Goal: Information Seeking & Learning: Learn about a topic

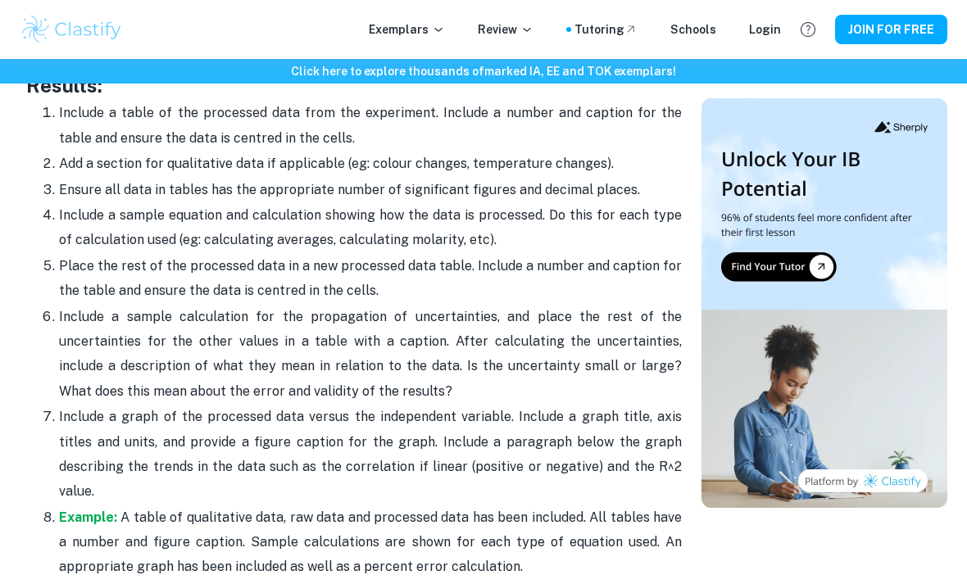
scroll to position [3752, 0]
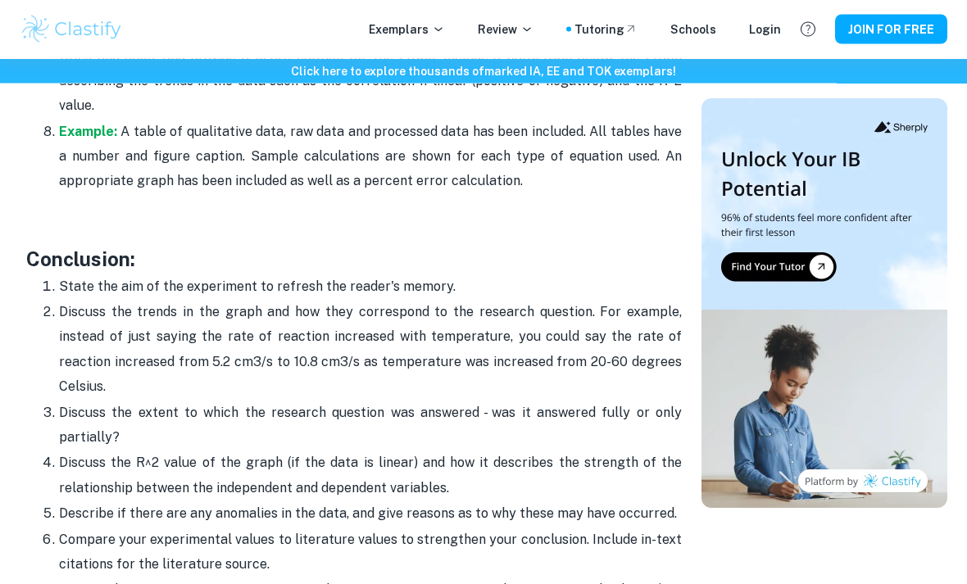
scroll to position [4128, 0]
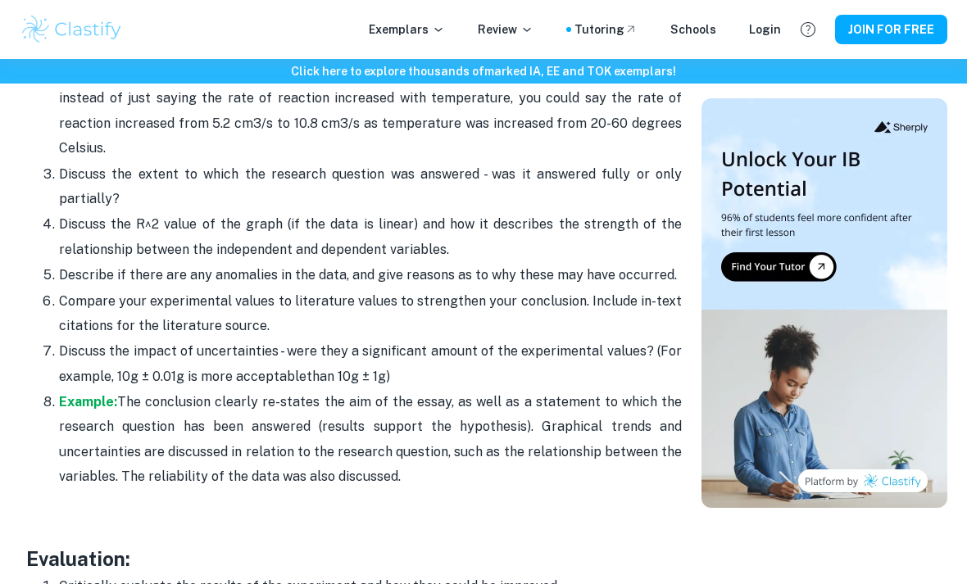
scroll to position [4379, 0]
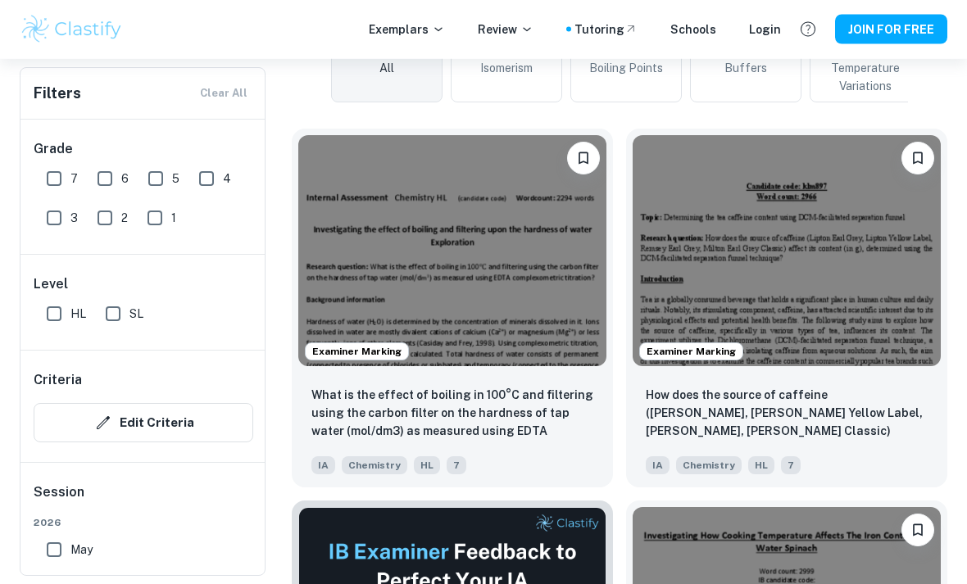
click at [118, 311] on input "SL" at bounding box center [113, 314] width 33 height 33
checkbox input "true"
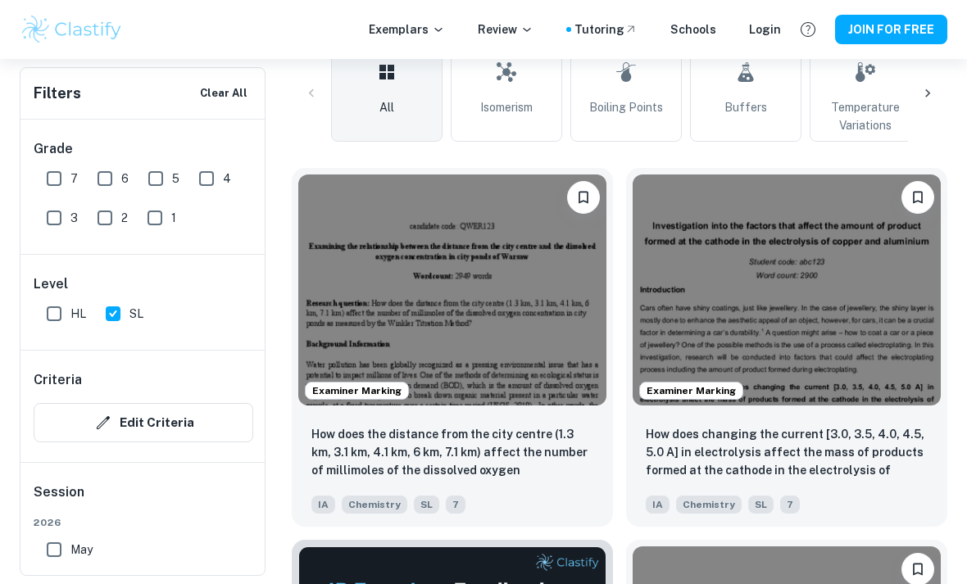
click at [329, 320] on img at bounding box center [452, 290] width 308 height 231
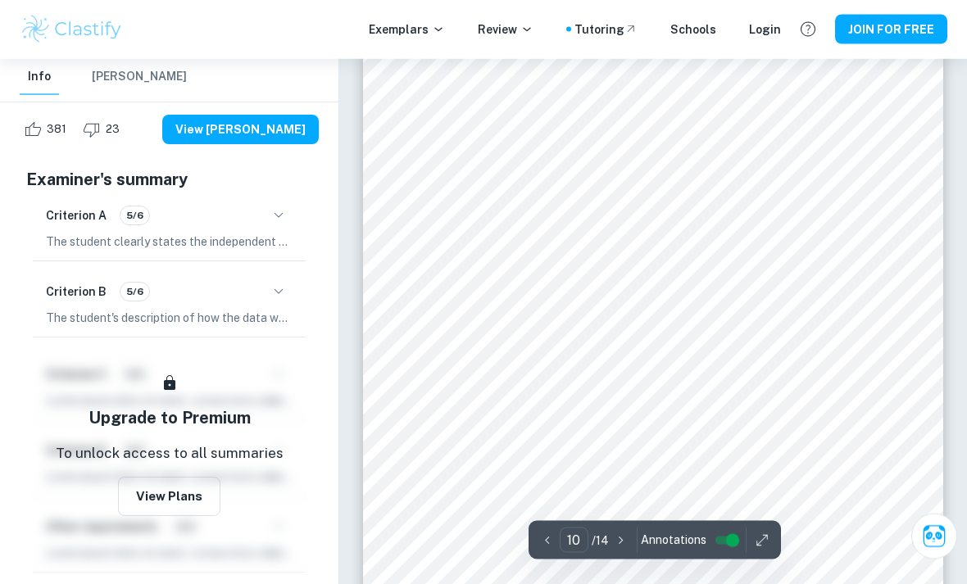
scroll to position [7857, 0]
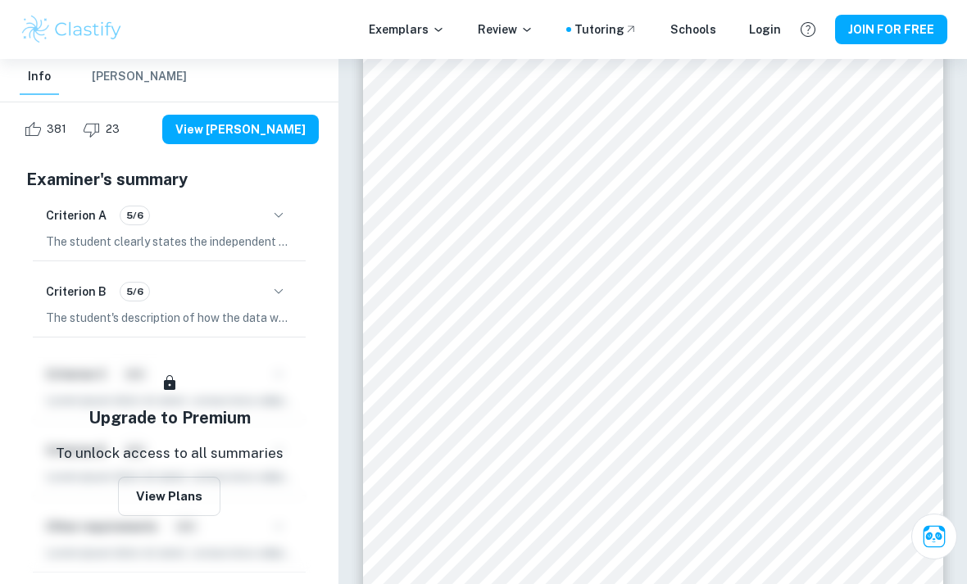
click at [266, 295] on button "button" at bounding box center [279, 292] width 28 height 28
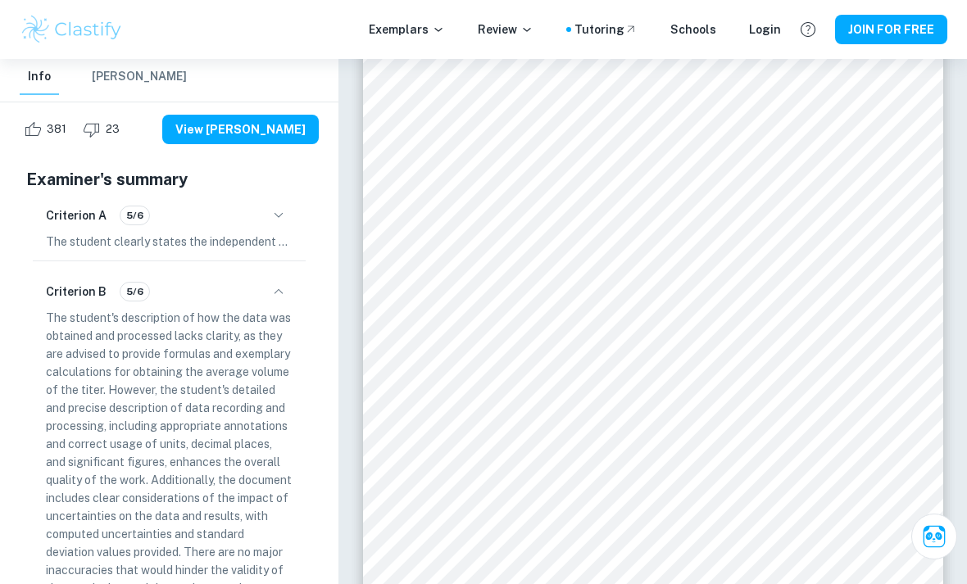
click at [285, 293] on icon "button" at bounding box center [279, 292] width 20 height 20
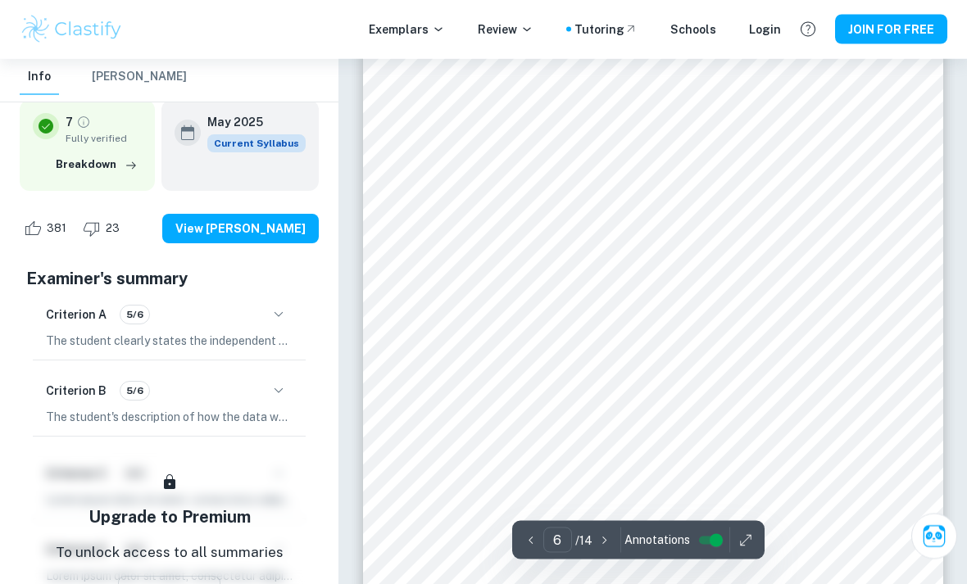
scroll to position [4508, 0]
click at [278, 325] on button "button" at bounding box center [279, 315] width 28 height 28
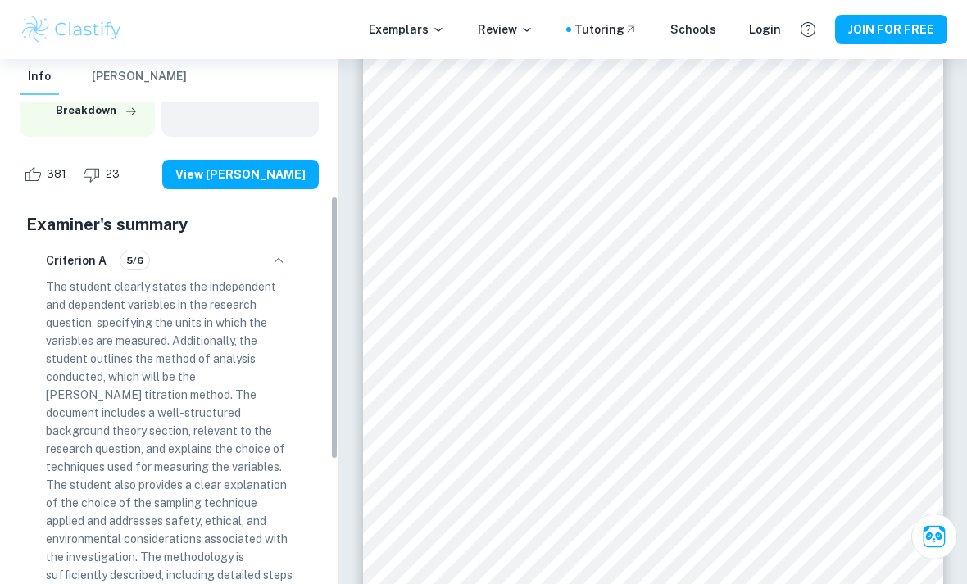
scroll to position [299, 0]
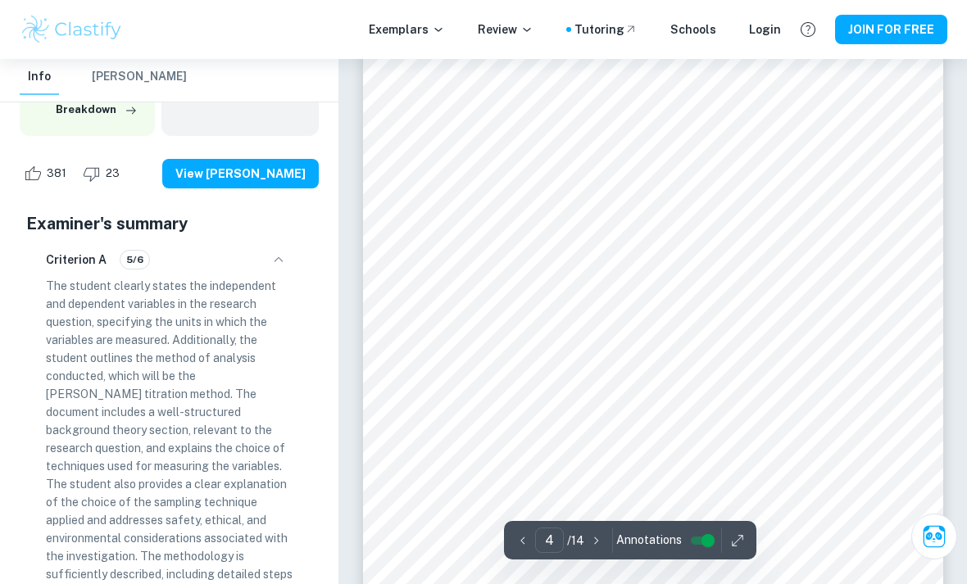
type input "3"
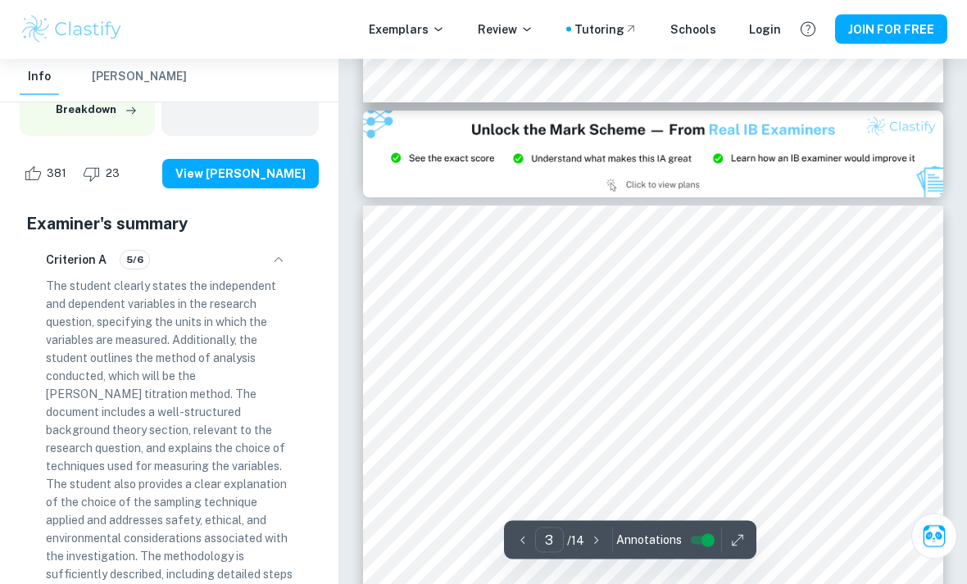
scroll to position [1683, 0]
